Goal: Book appointment/travel/reservation

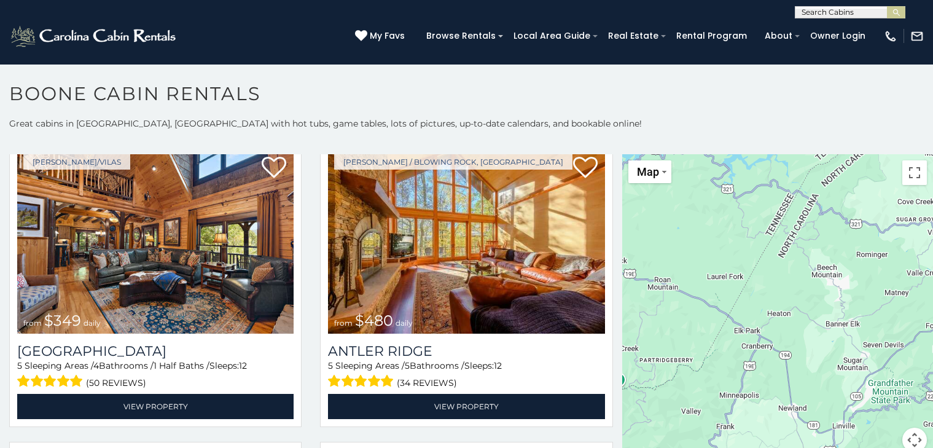
scroll to position [7, 0]
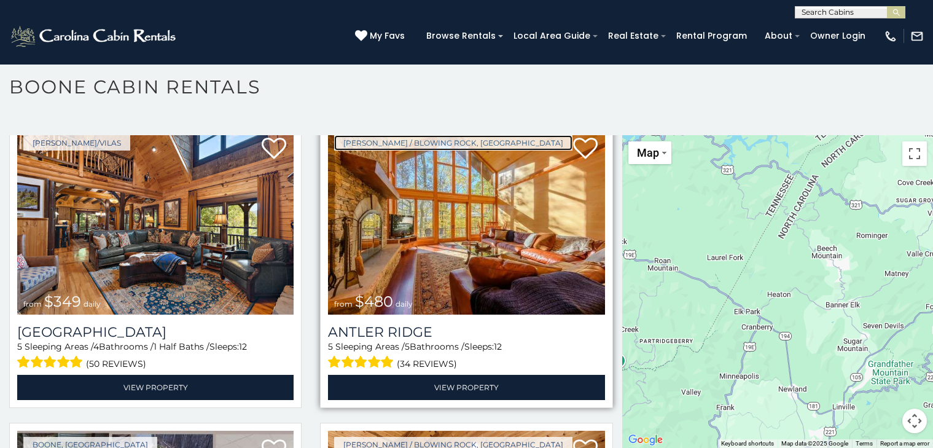
click at [361, 139] on link "[PERSON_NAME] / Blowing Rock, [GEOGRAPHIC_DATA]" at bounding box center [453, 142] width 238 height 15
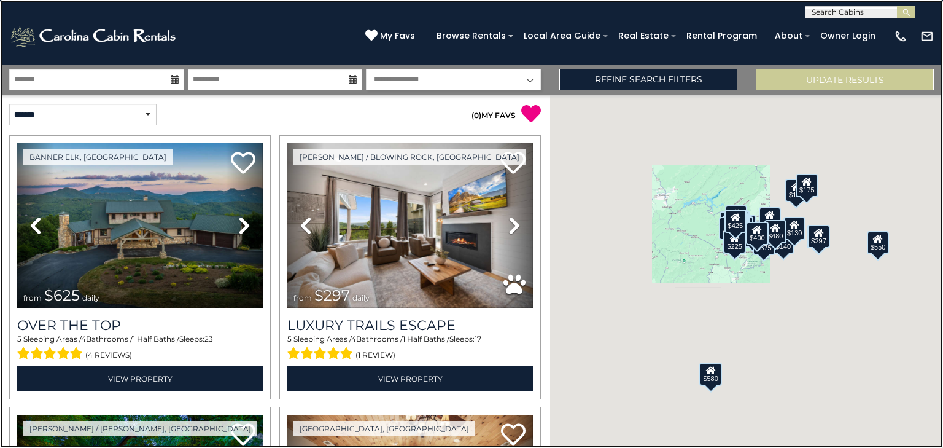
click at [187, 213] on link at bounding box center [471, 224] width 943 height 448
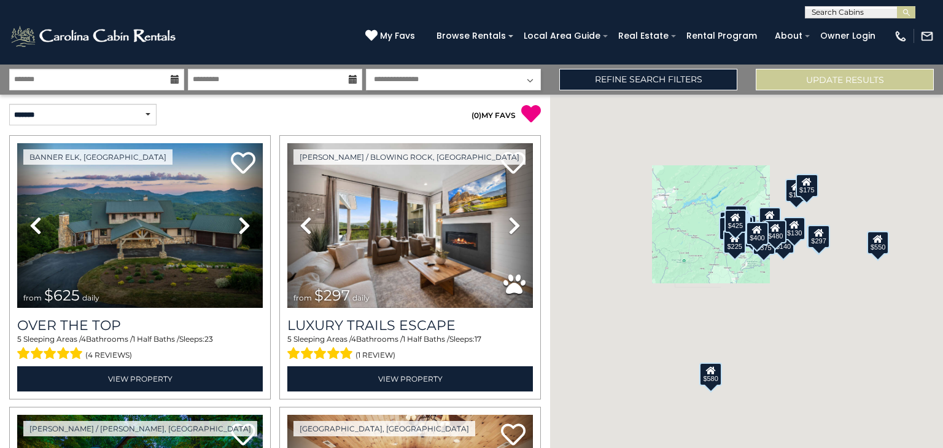
scroll to position [2998, 0]
